Goal: Information Seeking & Learning: Compare options

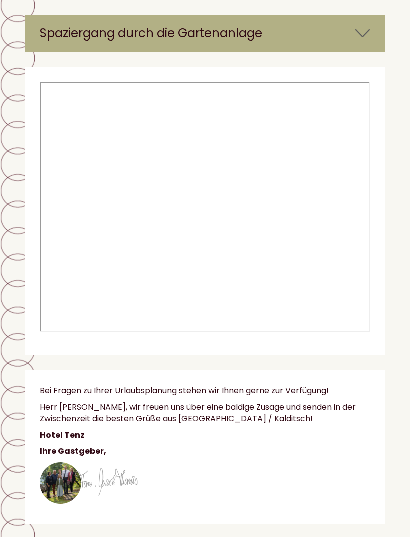
scroll to position [5595, 0]
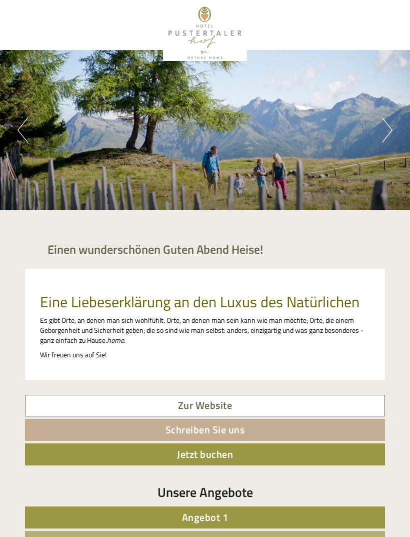
click at [380, 126] on div "Previous Next 1 2 3 4 5" at bounding box center [205, 130] width 410 height 160
click at [379, 130] on div "Previous Next 1 2 3 4 5" at bounding box center [205, 130] width 410 height 160
click at [382, 132] on button "Next" at bounding box center [387, 130] width 11 height 25
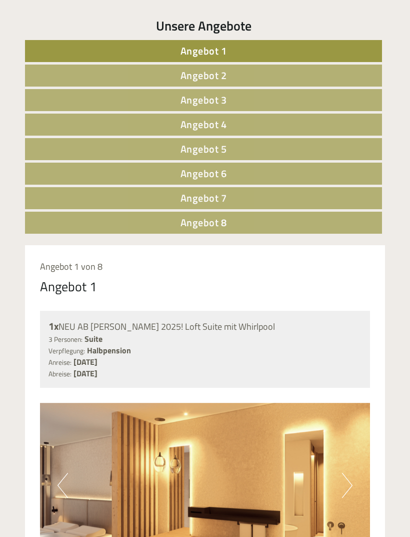
scroll to position [506, 0]
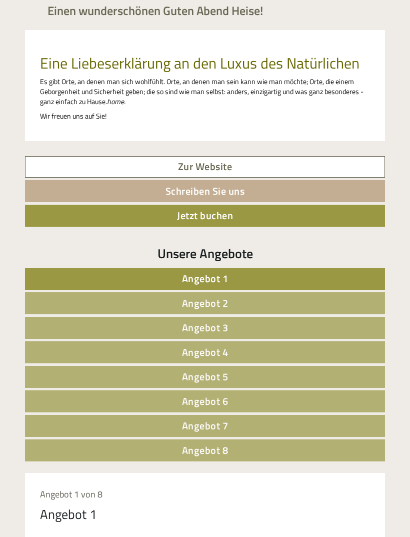
click at [350, 280] on link "Angebot 1" at bounding box center [205, 279] width 360 height 22
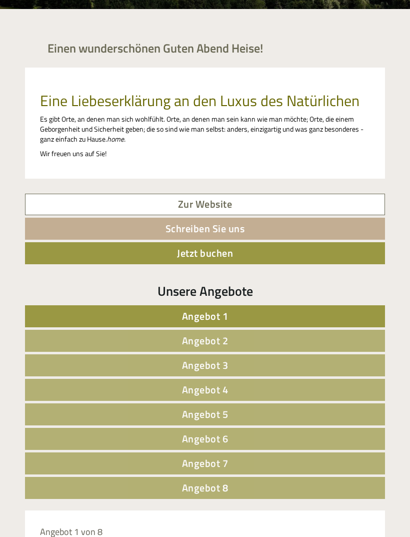
click at [338, 338] on link "Angebot 2" at bounding box center [205, 341] width 360 height 22
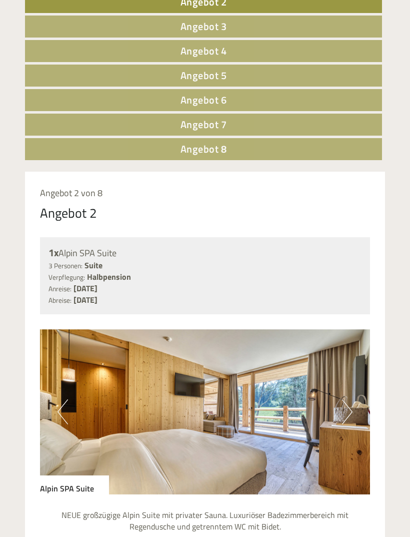
click at [62, 153] on link "Angebot 8" at bounding box center [203, 149] width 357 height 22
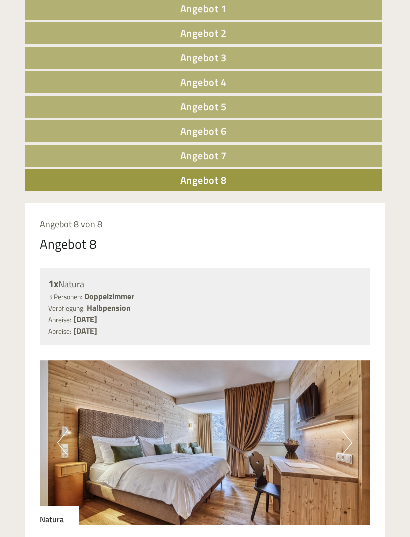
scroll to position [509, 0]
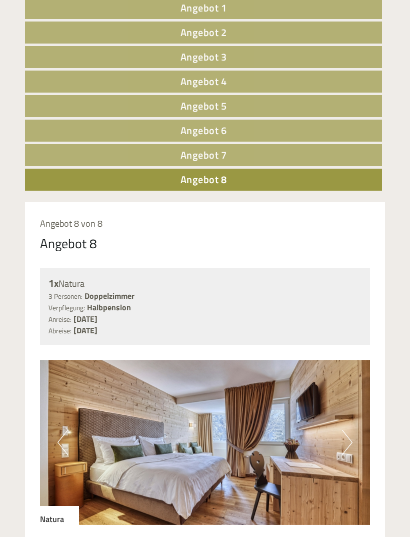
click at [339, 158] on link "Angebot 7" at bounding box center [203, 155] width 357 height 22
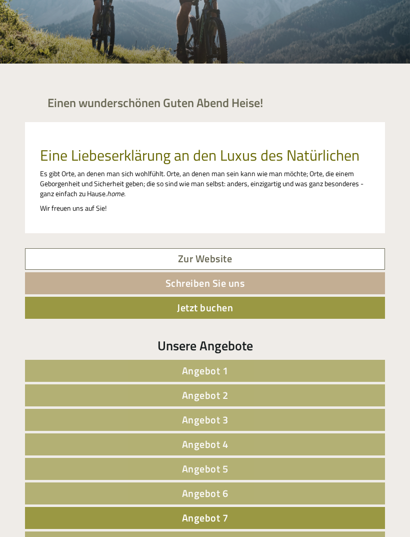
scroll to position [0, 0]
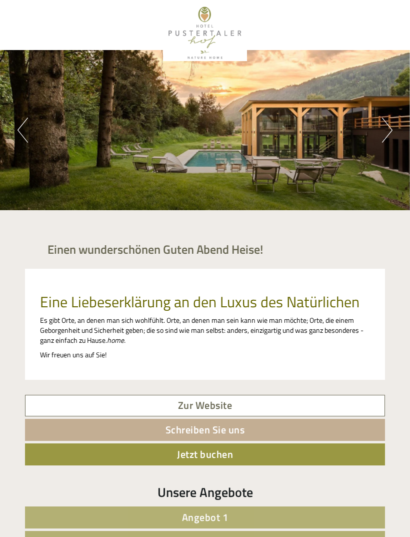
click at [215, 41] on div at bounding box center [205, 33] width 350 height 56
click at [385, 132] on button "Next" at bounding box center [387, 130] width 11 height 25
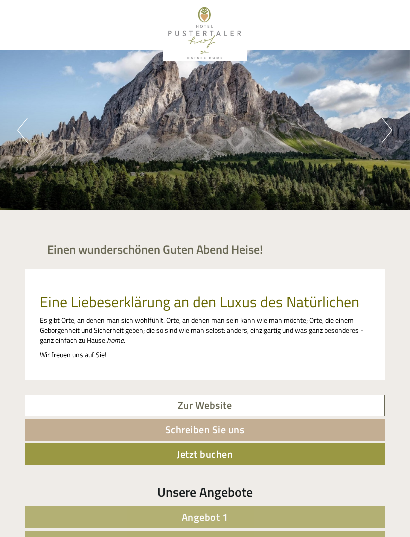
click at [383, 134] on button "Next" at bounding box center [387, 130] width 11 height 25
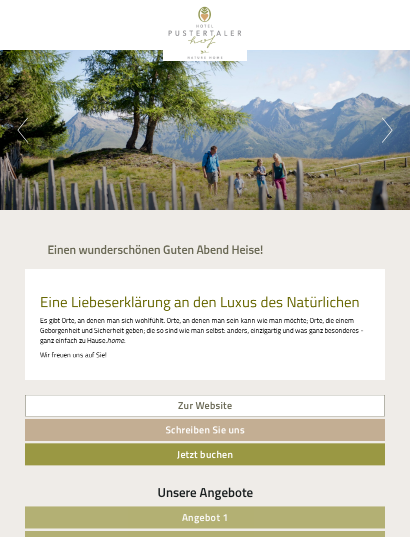
click at [386, 133] on button "Next" at bounding box center [387, 130] width 11 height 25
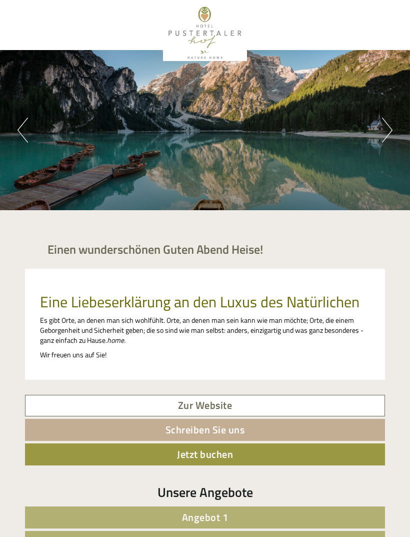
click at [382, 138] on button "Next" at bounding box center [387, 130] width 11 height 25
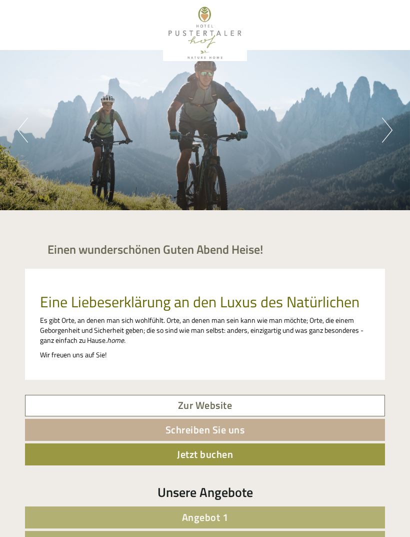
click at [383, 135] on button "Next" at bounding box center [387, 130] width 11 height 25
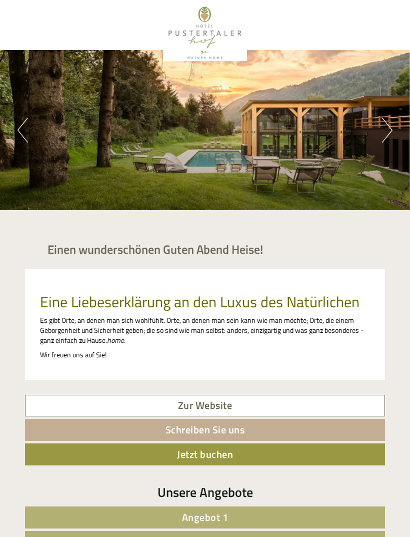
click at [383, 140] on button "Next" at bounding box center [387, 130] width 11 height 25
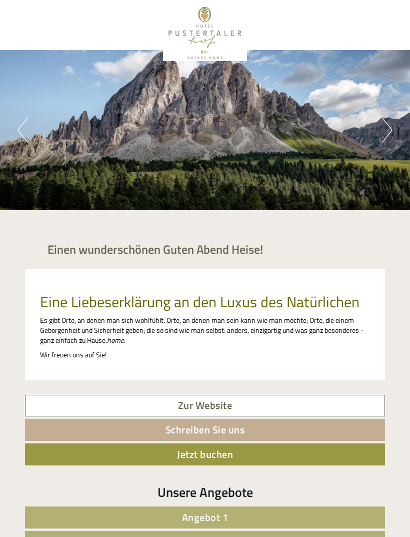
click at [385, 139] on button "Next" at bounding box center [387, 130] width 11 height 25
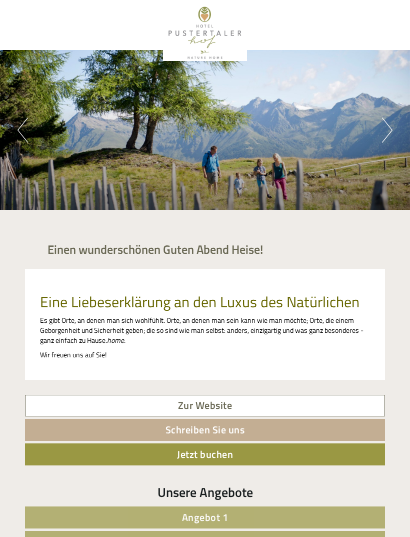
click at [386, 139] on button "Next" at bounding box center [387, 130] width 11 height 25
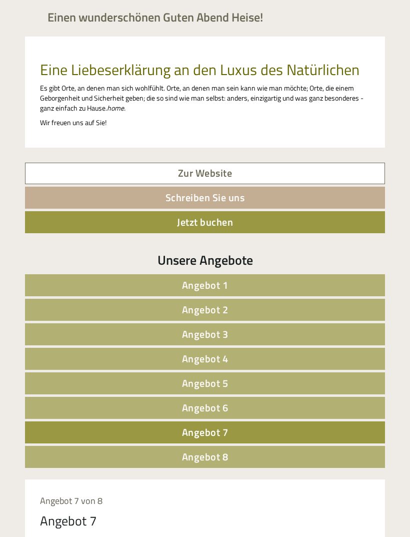
scroll to position [232, 0]
click at [341, 176] on link "Zur Website" at bounding box center [205, 174] width 360 height 22
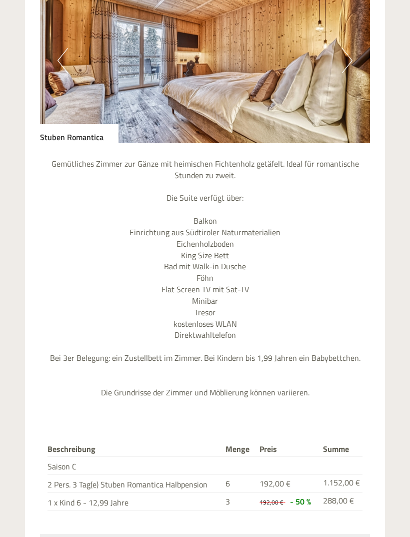
scroll to position [894, 0]
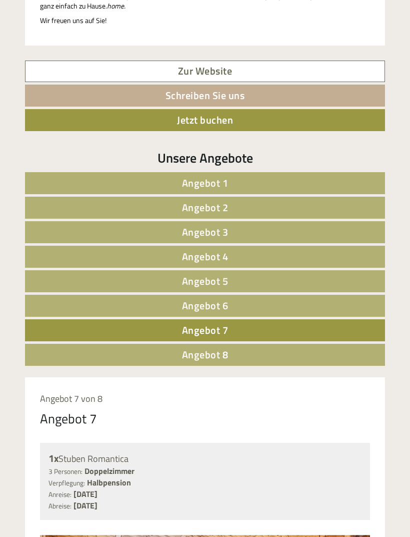
click at [335, 356] on link "Angebot 8" at bounding box center [205, 355] width 360 height 22
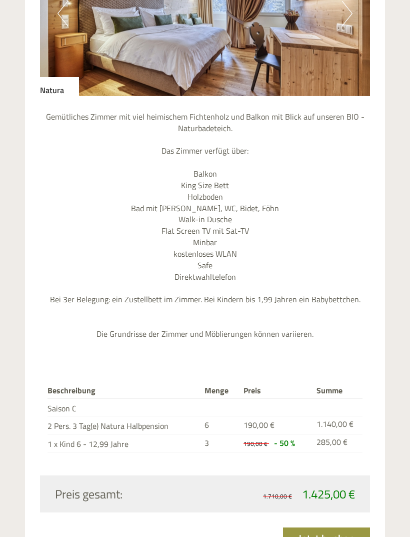
scroll to position [946, 0]
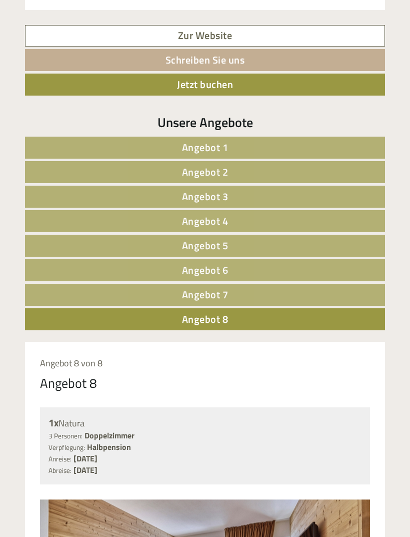
click at [334, 264] on link "Angebot 6" at bounding box center [205, 270] width 360 height 22
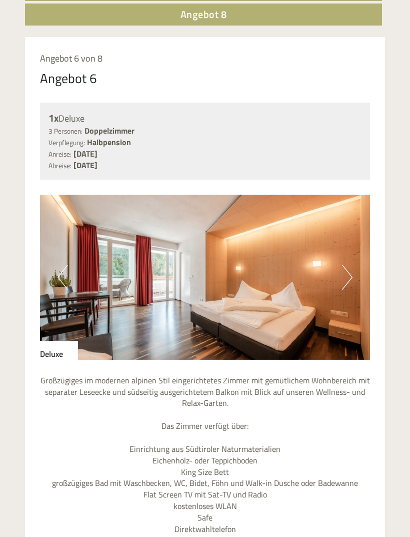
scroll to position [674, 0]
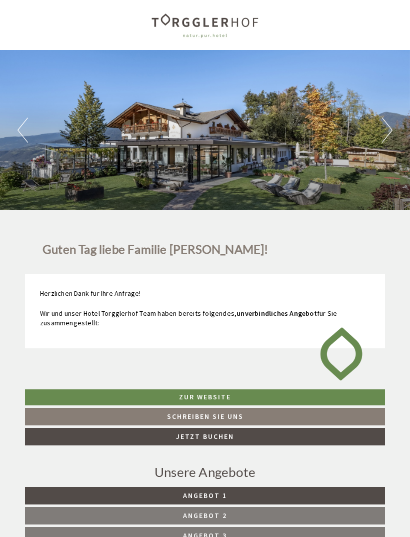
click at [384, 133] on button "Next" at bounding box center [387, 130] width 11 height 25
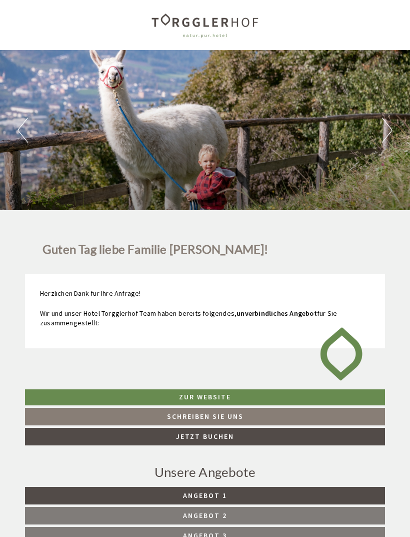
click at [380, 139] on div "Previous Next 1 2 3 4 5 6 7 8 9 10 11 12 13" at bounding box center [205, 130] width 410 height 160
click at [382, 141] on button "Next" at bounding box center [387, 130] width 11 height 25
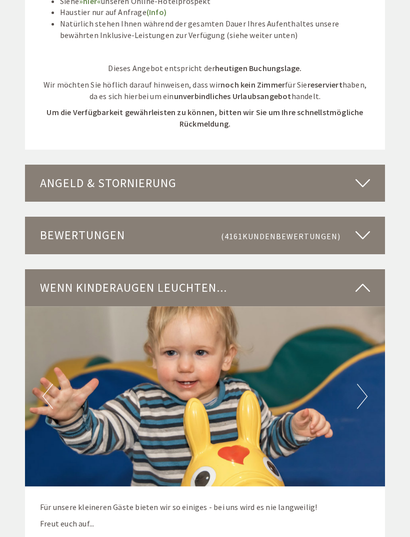
scroll to position [2627, 0]
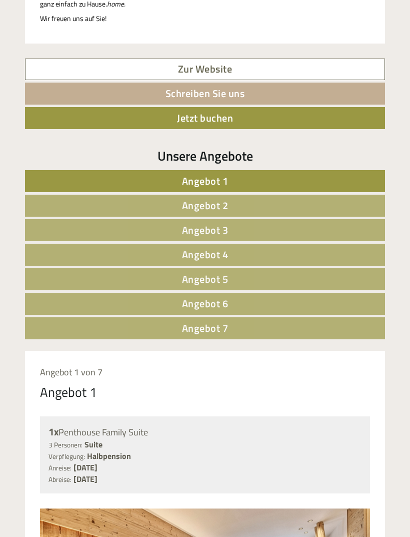
scroll to position [335, 0]
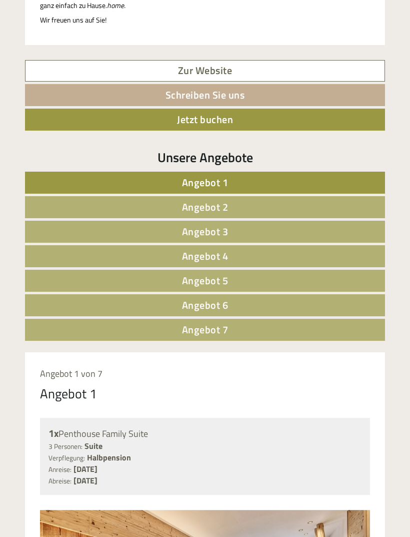
click at [335, 196] on link "Angebot 2" at bounding box center [205, 207] width 360 height 22
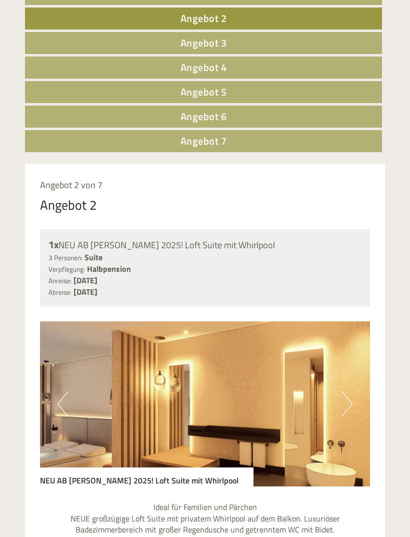
click at [347, 136] on link "Angebot 7" at bounding box center [203, 141] width 357 height 22
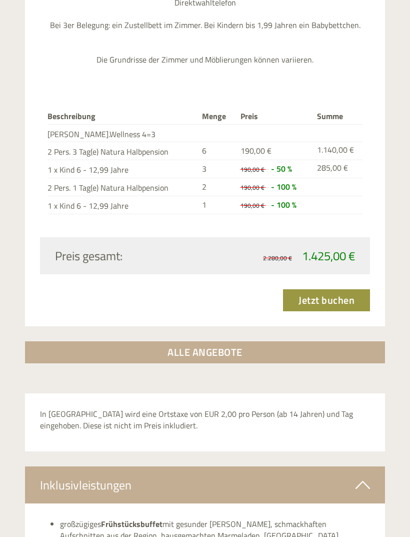
scroll to position [1173, 0]
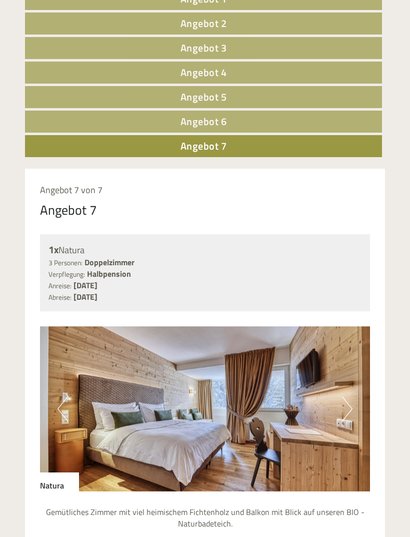
click at [340, 122] on link "Angebot 6" at bounding box center [203, 122] width 357 height 22
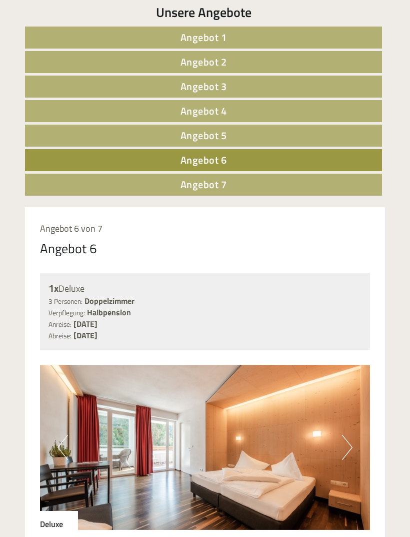
click at [335, 133] on link "Angebot 5" at bounding box center [203, 136] width 357 height 22
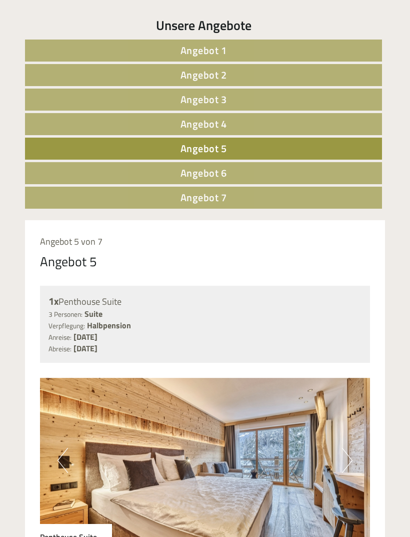
click at [335, 123] on link "Angebot 4" at bounding box center [203, 124] width 357 height 22
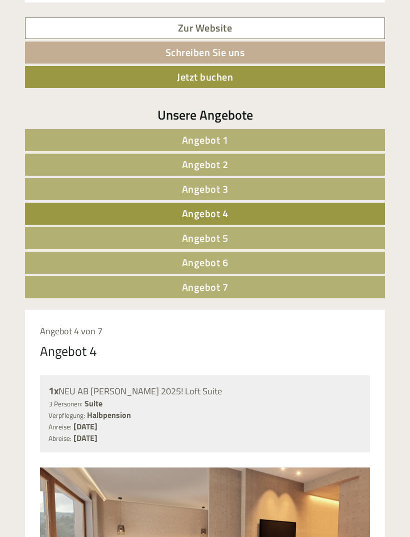
click at [338, 186] on link "Angebot 3" at bounding box center [205, 189] width 360 height 22
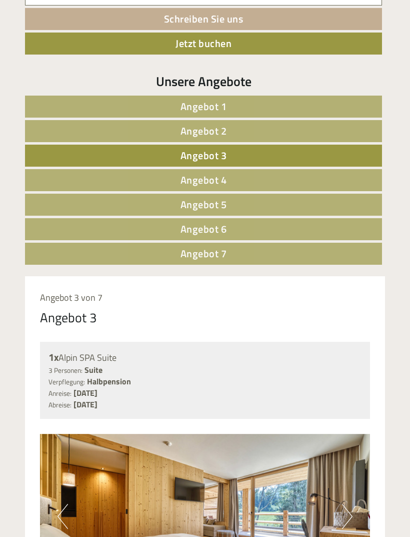
click at [337, 133] on link "Angebot 2" at bounding box center [203, 131] width 357 height 22
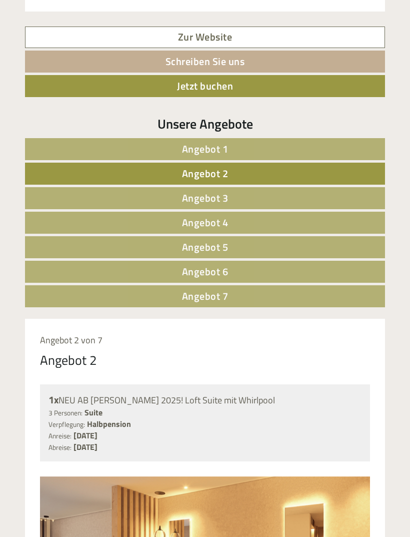
click at [338, 148] on link "Angebot 1" at bounding box center [205, 149] width 360 height 22
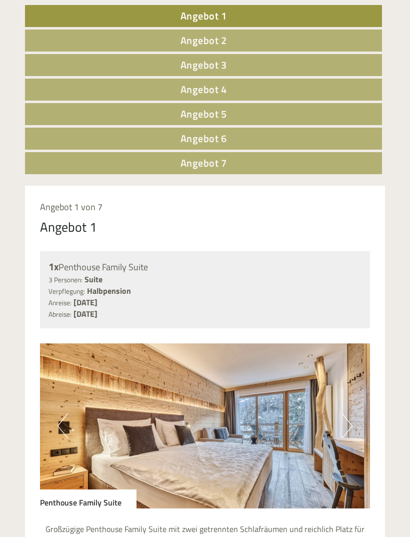
click at [341, 165] on link "Angebot 7" at bounding box center [203, 163] width 357 height 22
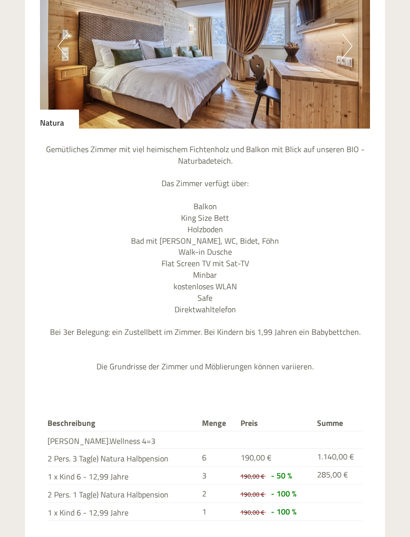
scroll to position [880, 0]
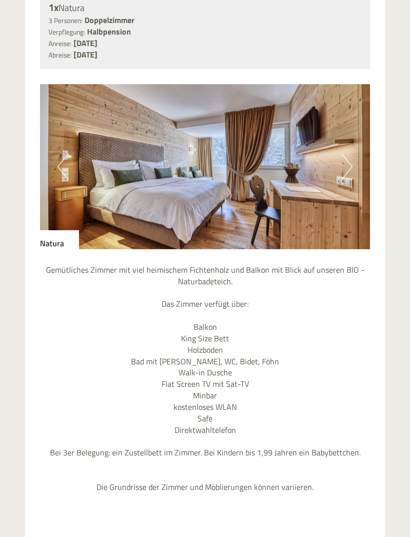
click at [348, 157] on button "Next" at bounding box center [347, 167] width 11 height 25
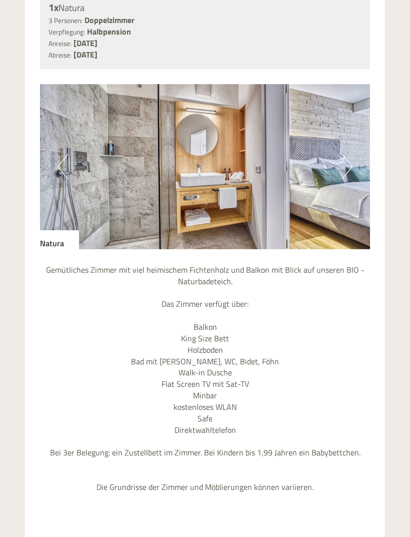
scroll to position [760, 0]
click at [355, 170] on img at bounding box center [205, 166] width 330 height 165
click at [350, 170] on button "Next" at bounding box center [347, 166] width 11 height 25
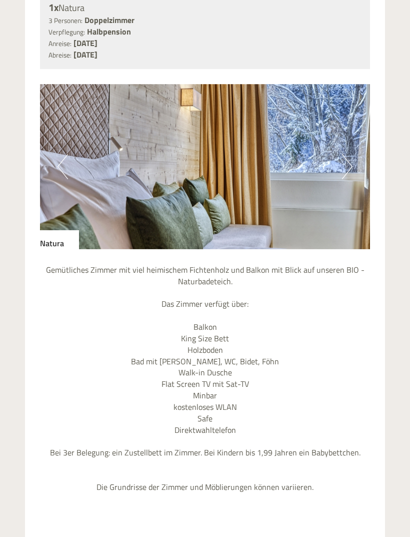
click at [348, 165] on button "Next" at bounding box center [347, 166] width 11 height 25
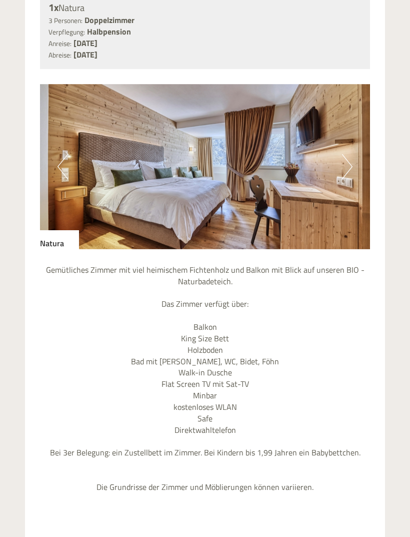
click at [348, 169] on button "Next" at bounding box center [347, 166] width 11 height 25
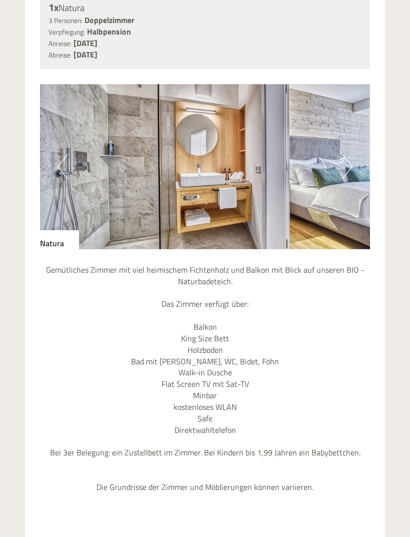
click at [348, 170] on button "Next" at bounding box center [347, 166] width 11 height 25
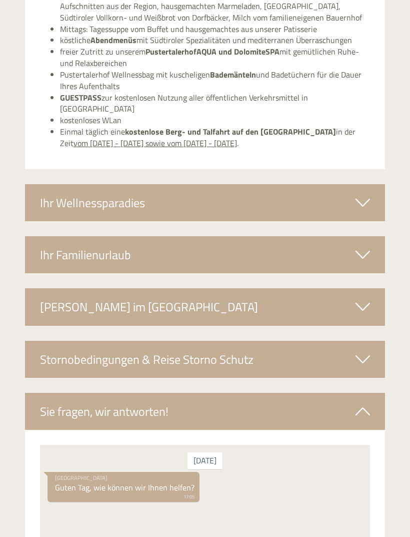
scroll to position [1716, 0]
click at [361, 298] on icon at bounding box center [363, 306] width 15 height 17
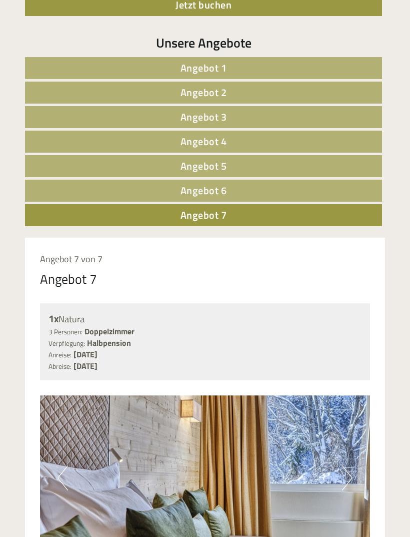
click at [339, 182] on link "Angebot 6" at bounding box center [203, 191] width 357 height 22
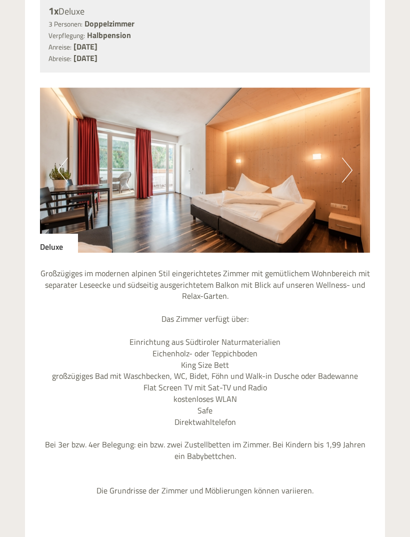
scroll to position [756, 0]
click at [347, 165] on button "Next" at bounding box center [347, 170] width 11 height 25
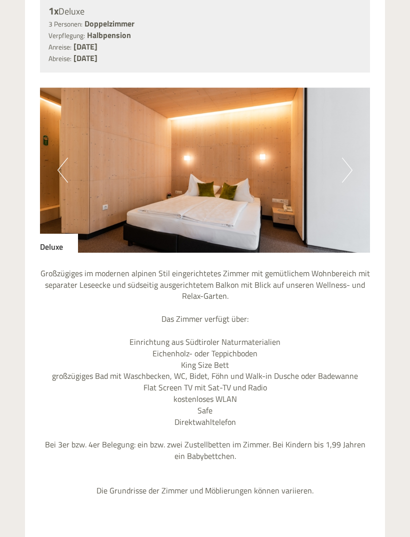
click at [350, 172] on button "Next" at bounding box center [347, 170] width 11 height 25
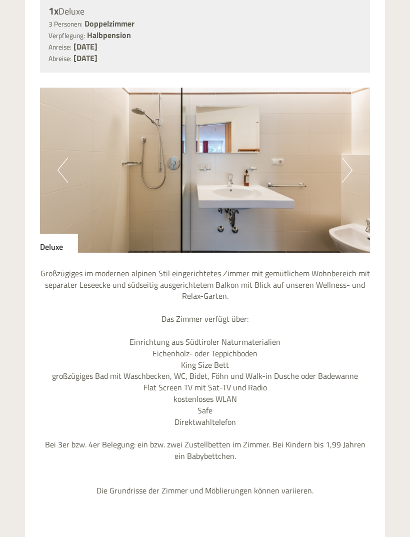
click at [346, 170] on button "Next" at bounding box center [347, 170] width 11 height 25
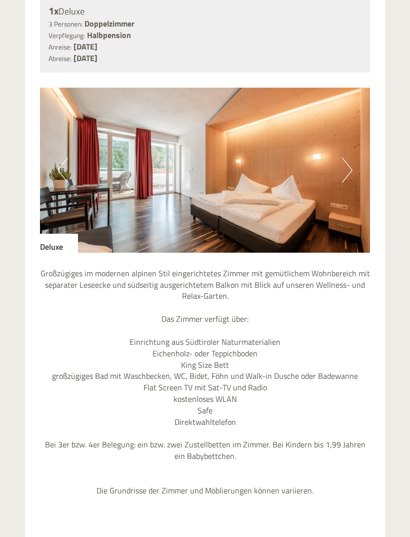
click at [344, 173] on button "Next" at bounding box center [347, 170] width 11 height 25
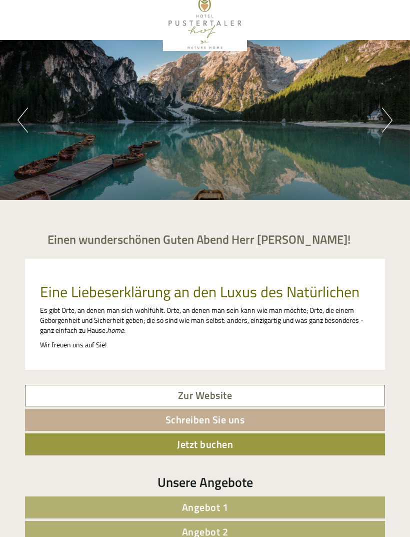
scroll to position [0, 0]
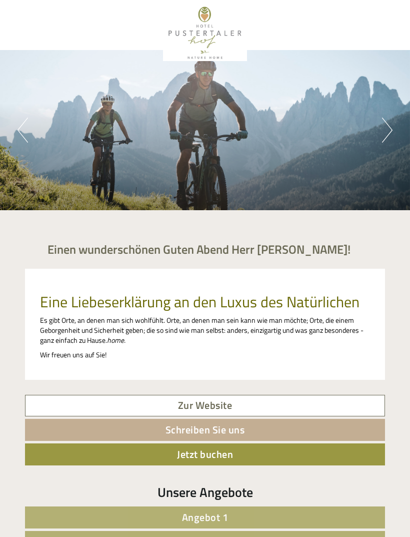
click at [387, 130] on button "Next" at bounding box center [387, 130] width 11 height 25
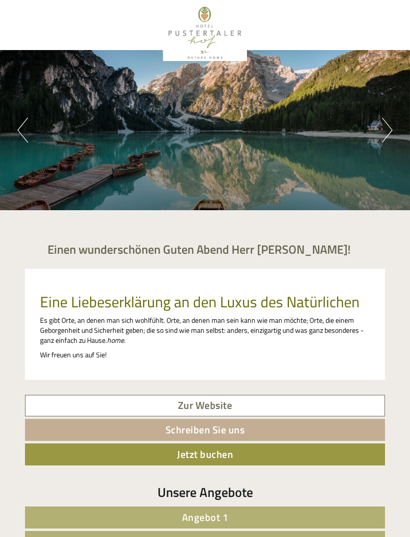
click at [213, 35] on div at bounding box center [205, 33] width 350 height 56
click at [214, 35] on div at bounding box center [205, 33] width 350 height 56
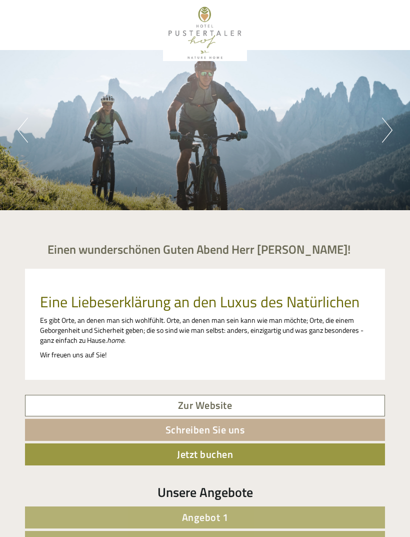
click at [349, 147] on div "Previous Next 1 2 3 4 5" at bounding box center [205, 130] width 410 height 160
click at [384, 126] on button "Next" at bounding box center [387, 130] width 11 height 25
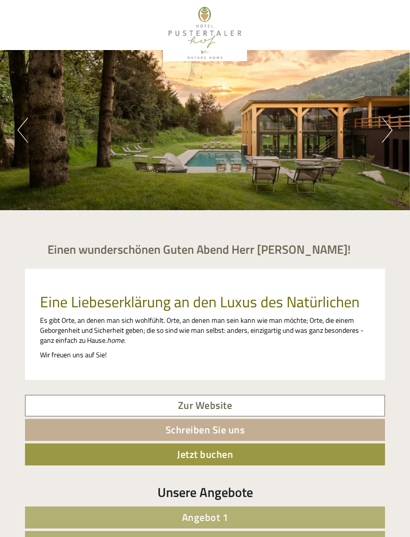
click at [383, 120] on button "Next" at bounding box center [387, 130] width 11 height 25
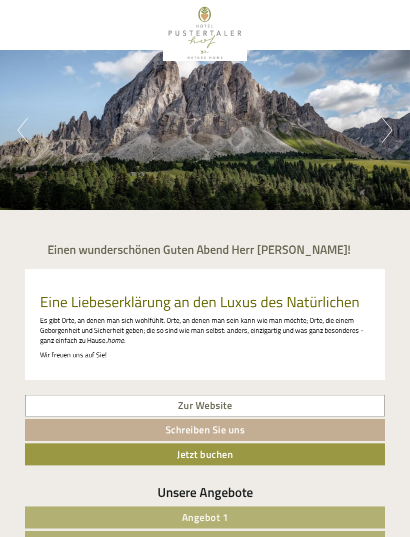
click at [376, 138] on div "Previous Next 1 2 3 4 5" at bounding box center [205, 130] width 410 height 160
click at [377, 135] on div "Previous Next 1 2 3 4 5" at bounding box center [205, 130] width 410 height 160
click at [383, 137] on button "Next" at bounding box center [387, 130] width 11 height 25
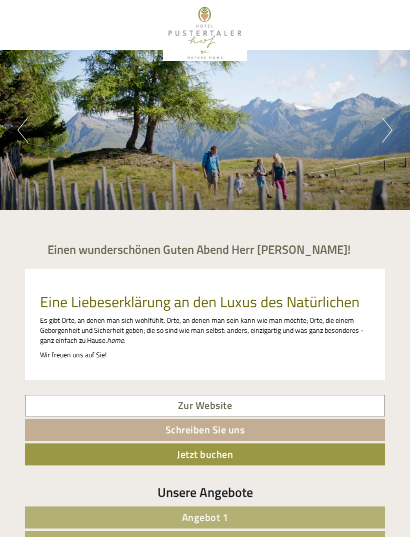
click at [384, 133] on button "Next" at bounding box center [387, 130] width 11 height 25
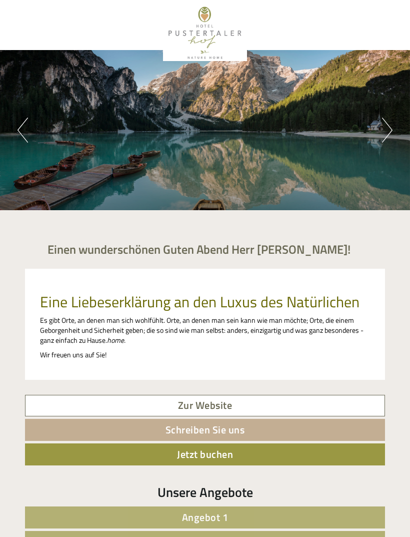
click at [382, 135] on button "Next" at bounding box center [387, 130] width 11 height 25
